Goal: Transaction & Acquisition: Purchase product/service

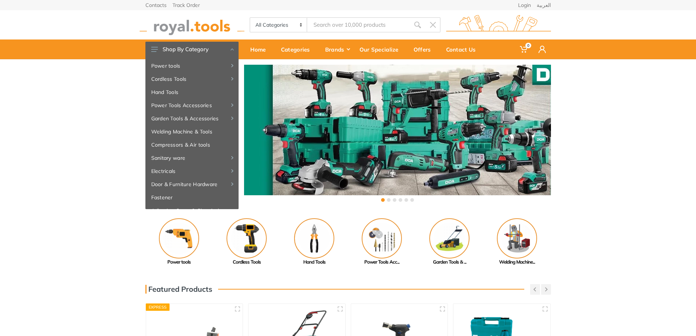
click at [69, 149] on div "‹ ›" at bounding box center [348, 134] width 696 height 150
click at [519, 234] on img at bounding box center [517, 238] width 40 height 40
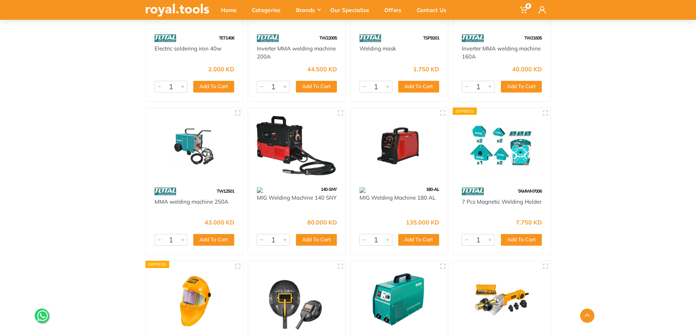
scroll to position [2411, 0]
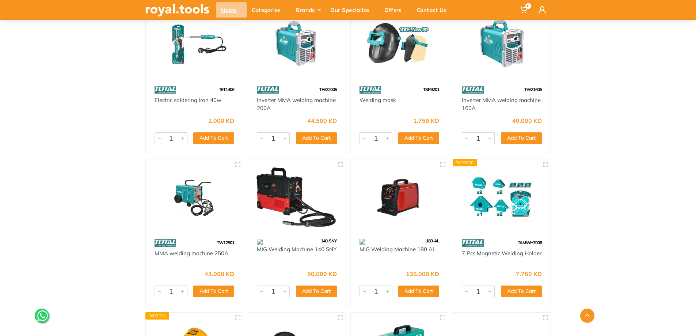
click at [222, 11] on div "Home" at bounding box center [231, 9] width 31 height 15
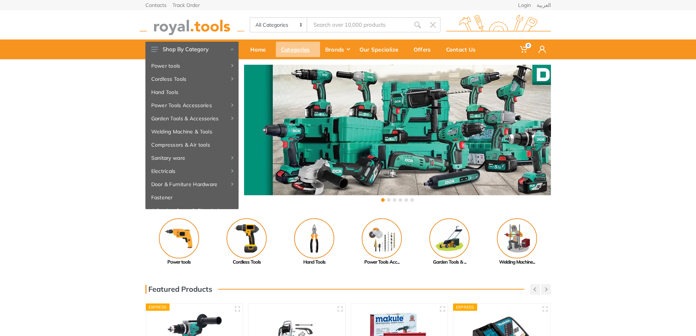
click at [299, 49] on div "Categories" at bounding box center [298, 49] width 44 height 15
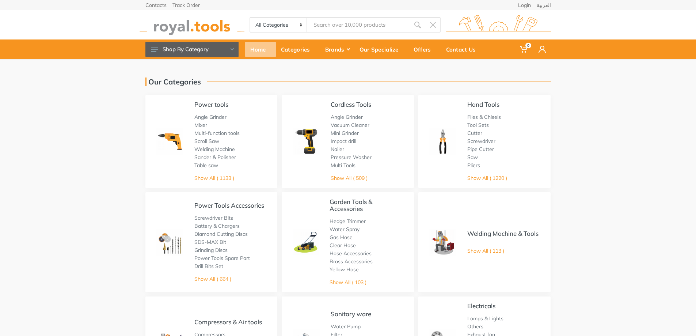
click at [262, 43] on div "Home" at bounding box center [260, 49] width 31 height 15
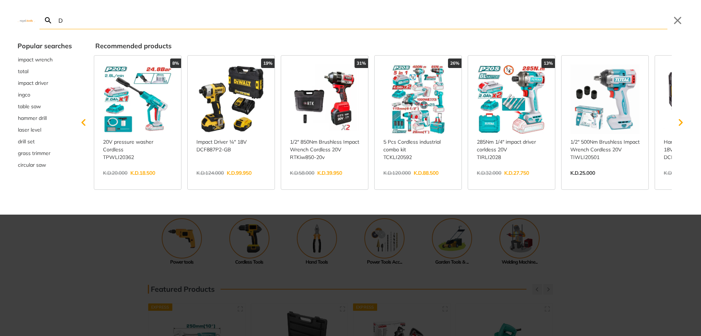
type input "D"
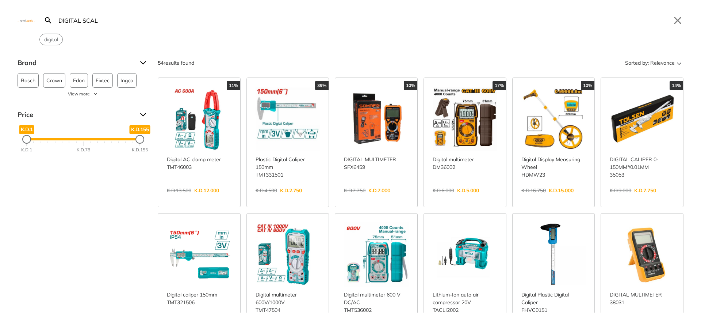
type input "DIGITAL SCALE"
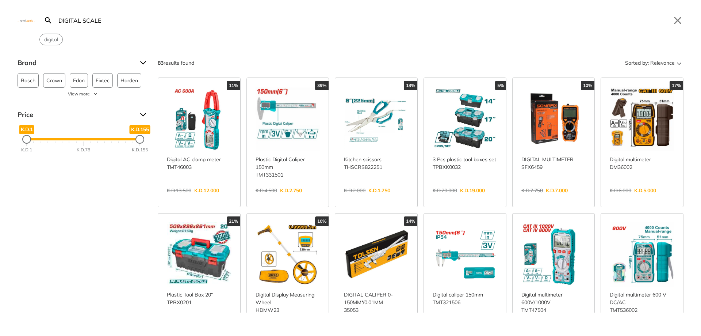
scroll to position [146, 0]
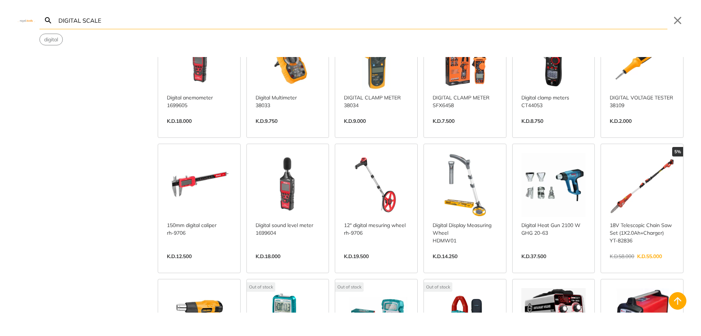
scroll to position [548, 0]
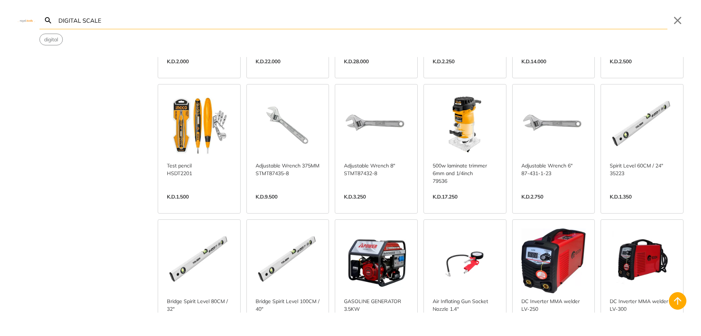
scroll to position [986, 0]
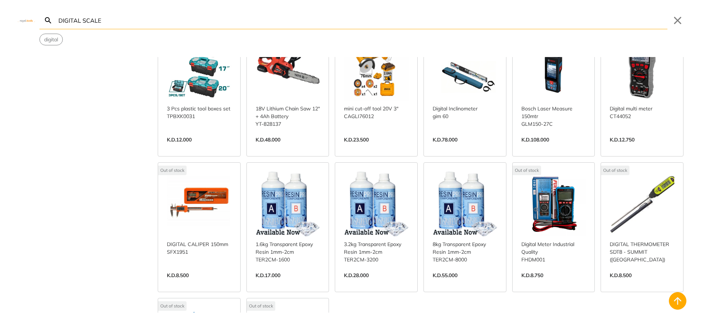
scroll to position [1644, 0]
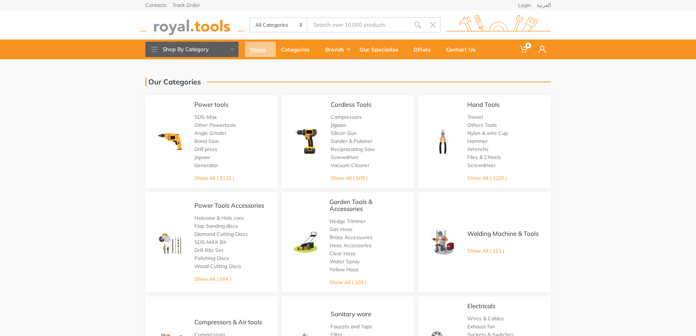
click at [256, 52] on div "Home" at bounding box center [260, 49] width 31 height 15
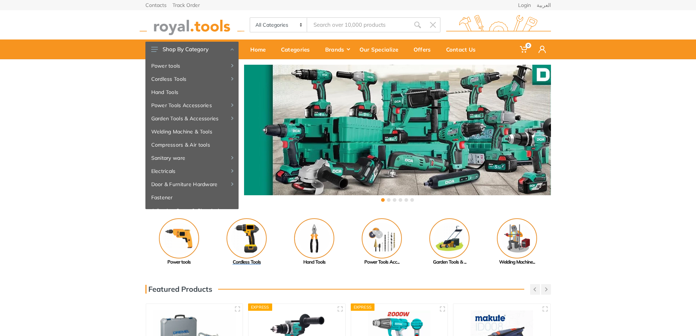
click at [248, 241] on img at bounding box center [247, 238] width 40 height 40
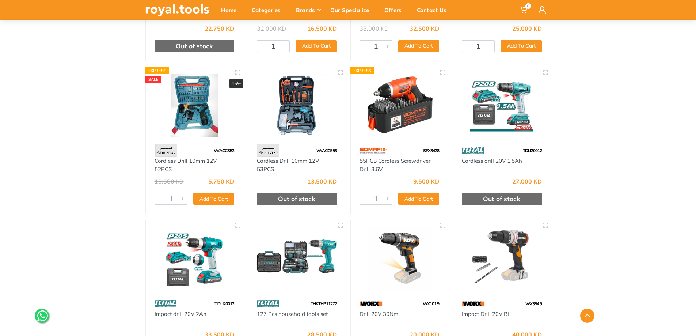
scroll to position [6759, 0]
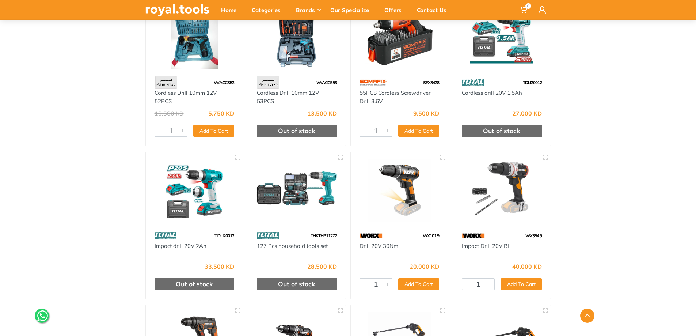
click at [300, 195] on img at bounding box center [297, 190] width 84 height 63
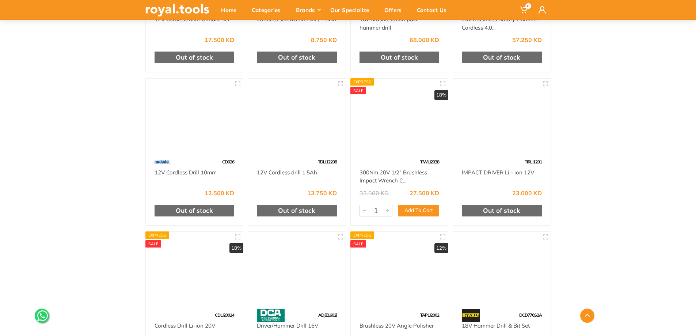
scroll to position [13335, 0]
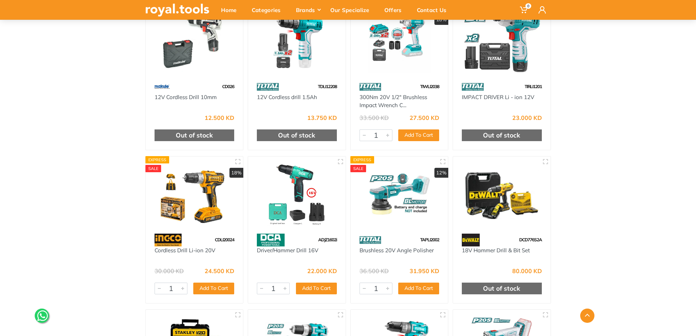
click at [298, 203] on img at bounding box center [297, 194] width 84 height 63
